Goal: Information Seeking & Learning: Find specific page/section

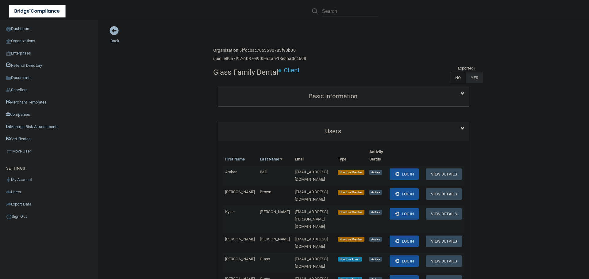
scroll to position [215, 0]
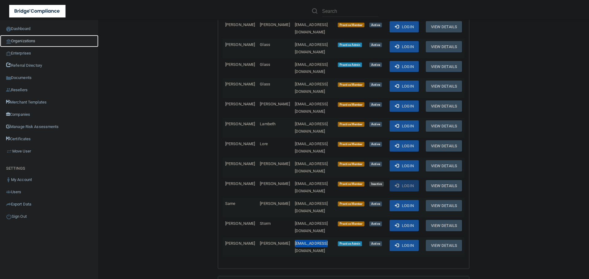
click at [34, 43] on link "Organizations" at bounding box center [49, 41] width 98 height 12
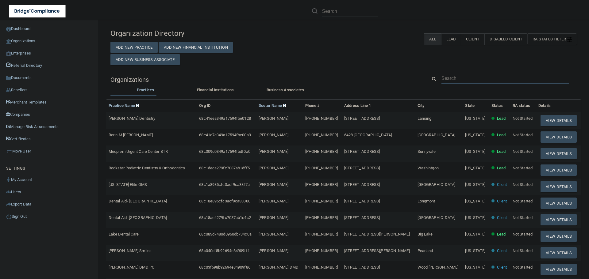
click at [451, 80] on input "text" at bounding box center [505, 78] width 128 height 11
paste input "[EMAIL_ADDRESS][DOMAIN_NAME]"
type input "[EMAIL_ADDRESS][DOMAIN_NAME]"
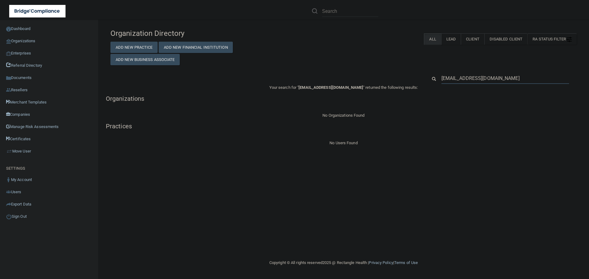
click at [450, 76] on input "[EMAIL_ADDRESS][DOMAIN_NAME]" at bounding box center [505, 78] width 128 height 11
paste input "Riverdale Family Dental"
type input "Riverdale Family Dental"
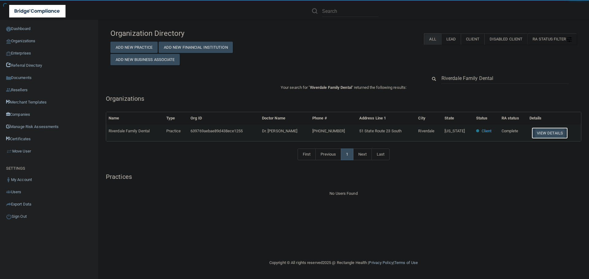
click at [551, 133] on button "View Details" at bounding box center [549, 133] width 36 height 11
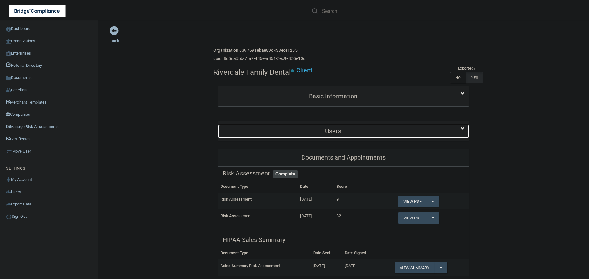
click at [324, 124] on div "Users" at bounding box center [333, 131] width 230 height 14
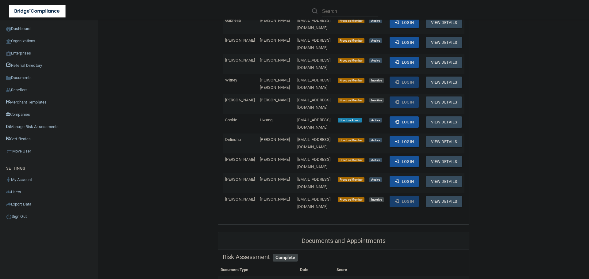
scroll to position [153, 0]
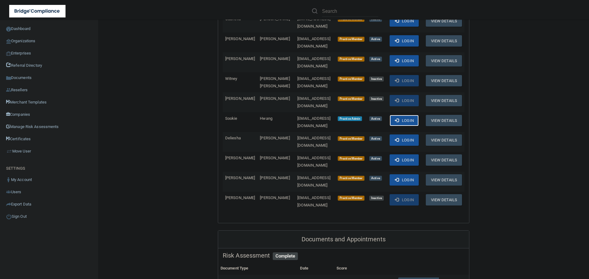
click at [399, 118] on span at bounding box center [397, 120] width 4 height 4
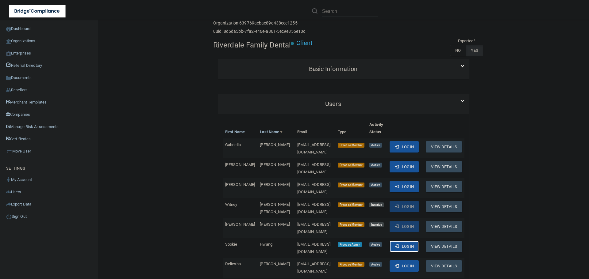
scroll to position [0, 0]
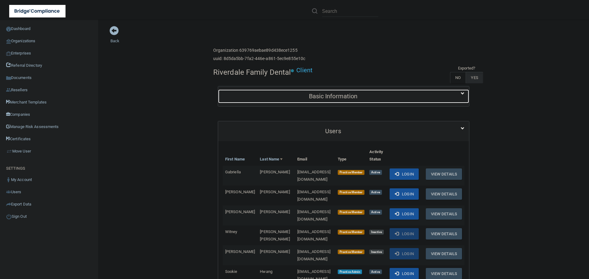
click at [299, 101] on div "Basic Information" at bounding box center [333, 97] width 230 height 14
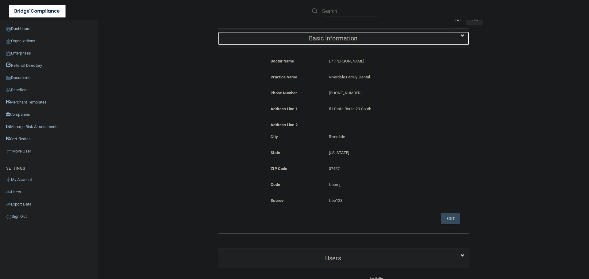
scroll to position [61, 0]
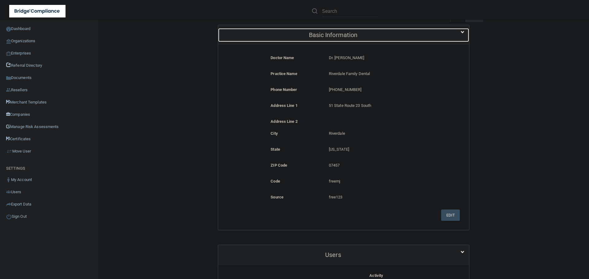
click at [330, 38] on h5 "Basic Information" at bounding box center [333, 35] width 221 height 7
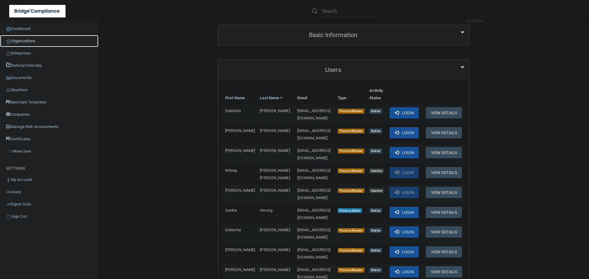
click at [36, 43] on link "Organizations" at bounding box center [49, 41] width 98 height 12
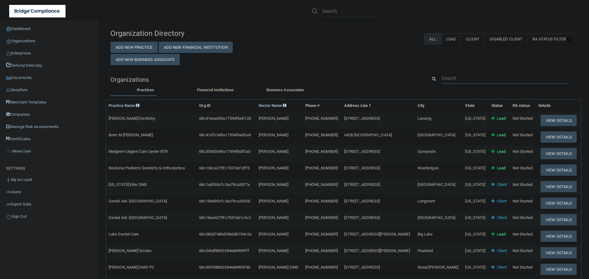
click at [472, 78] on input "text" at bounding box center [505, 78] width 128 height 11
paste input "[PHONE_NUMBER]"
type input "[PHONE_NUMBER]"
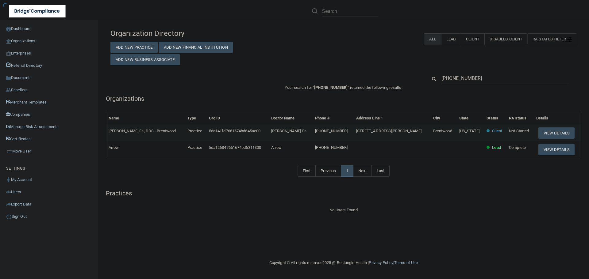
click at [541, 130] on button "View Details" at bounding box center [556, 133] width 36 height 11
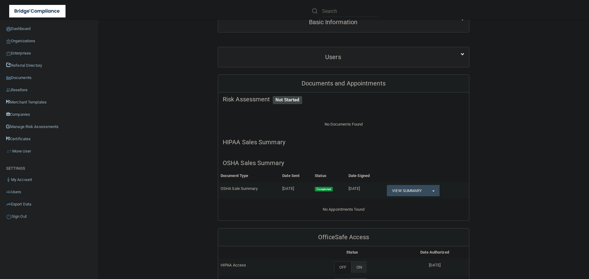
scroll to position [92, 0]
click at [433, 190] on span "button" at bounding box center [433, 190] width 2 height 1
click at [418, 198] on link "Download as PDF" at bounding box center [412, 202] width 51 height 9
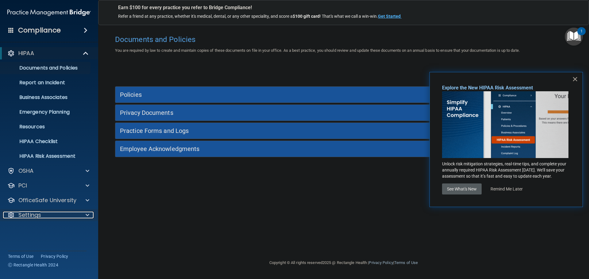
click at [71, 213] on div "Settings" at bounding box center [41, 215] width 76 height 7
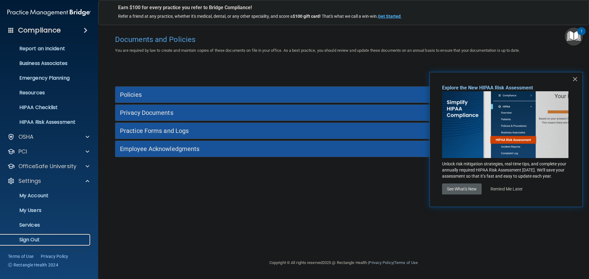
click at [29, 239] on p "Sign Out" at bounding box center [46, 240] width 84 height 6
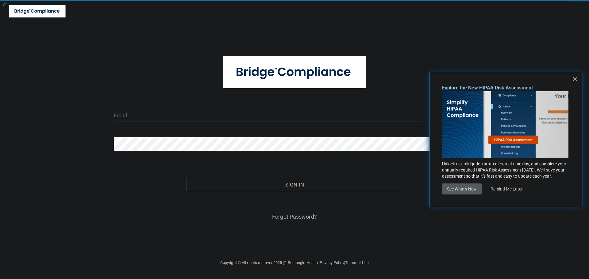
type input "cfletcher@rectanglehealth.com"
